Goal: Transaction & Acquisition: Purchase product/service

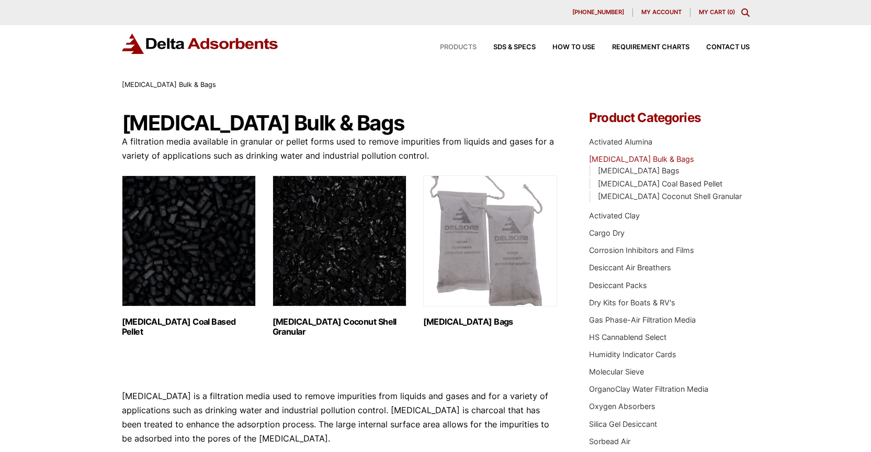
click at [455, 46] on span "Products" at bounding box center [458, 47] width 37 height 7
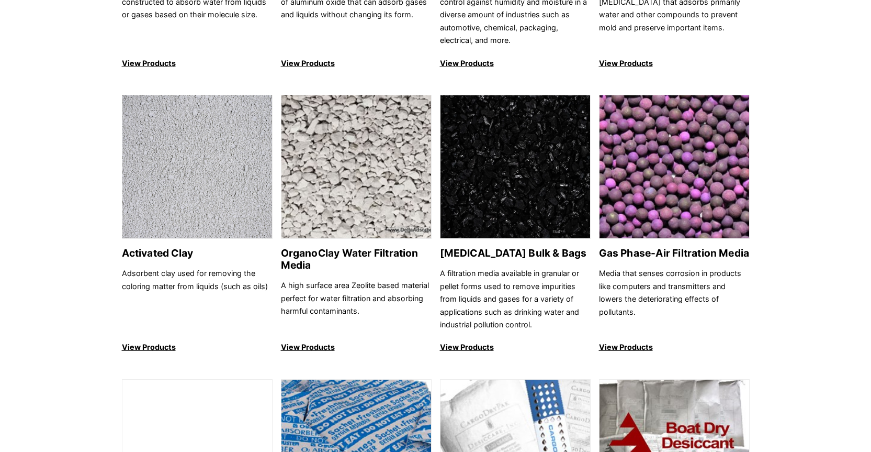
scroll to position [157, 0]
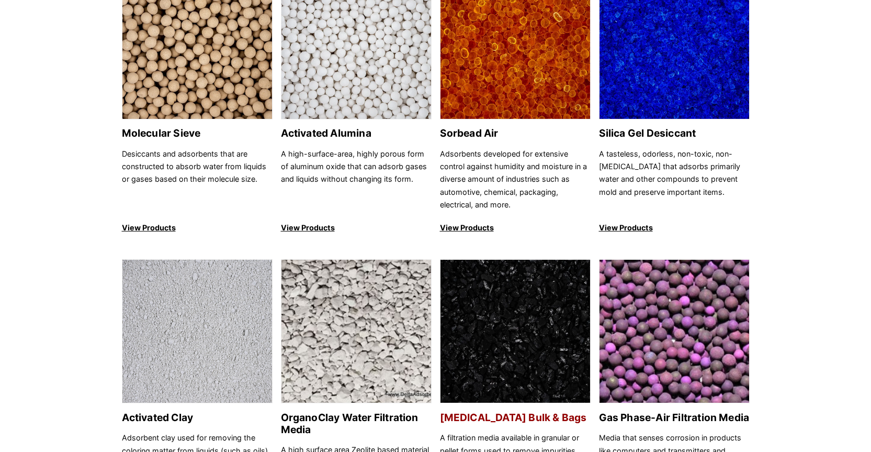
click at [521, 419] on h2 "[MEDICAL_DATA] Bulk & Bags" at bounding box center [515, 417] width 151 height 12
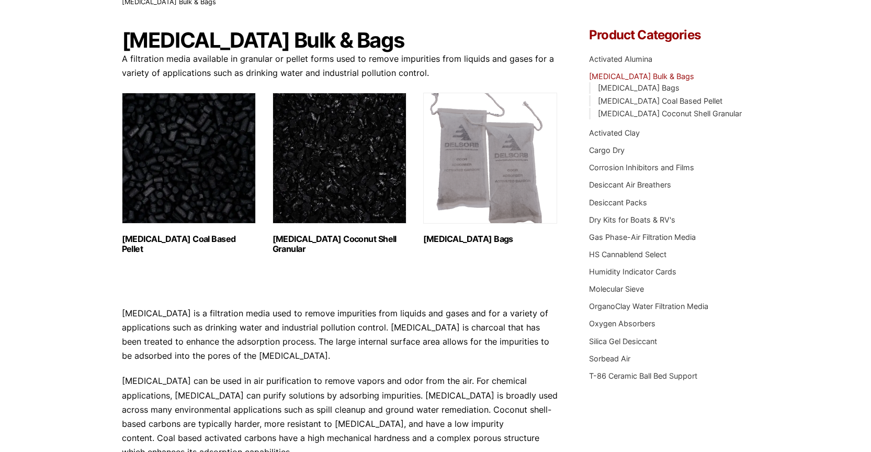
scroll to position [70, 0]
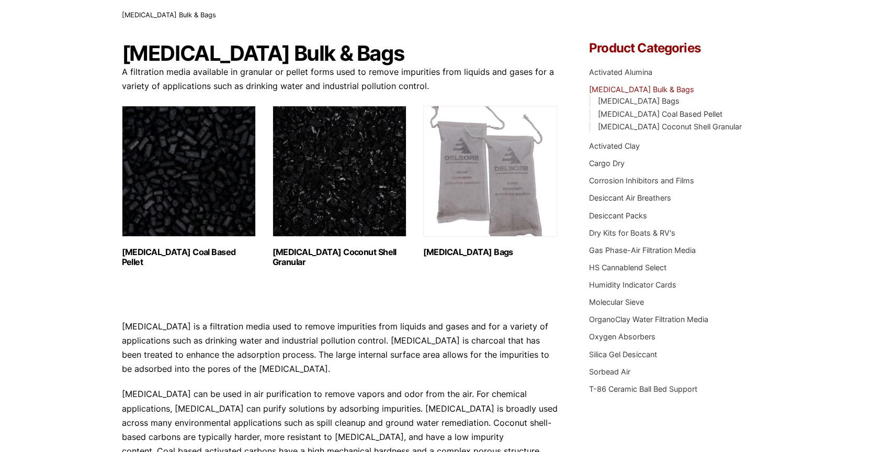
click at [212, 188] on img "Visit product category Activated Carbon Coal Based Pellet" at bounding box center [189, 171] width 134 height 131
